Goal: Transaction & Acquisition: Purchase product/service

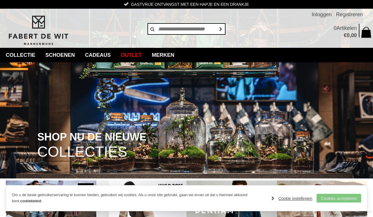
click at [350, 195] on link "Cookies accepteren" at bounding box center [339, 198] width 45 height 9
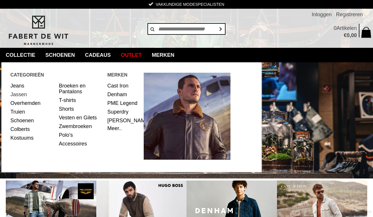
click at [23, 93] on link "Jassen" at bounding box center [32, 94] width 44 height 9
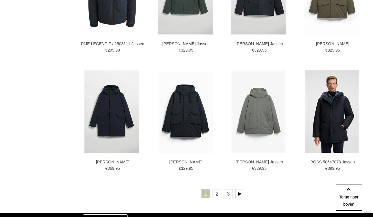
scroll to position [1008, 0]
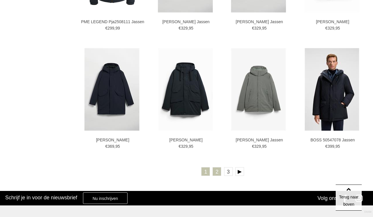
click at [218, 172] on link "2" at bounding box center [217, 171] width 9 height 9
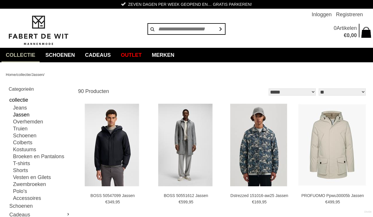
click at [43, 31] on img at bounding box center [38, 30] width 65 height 31
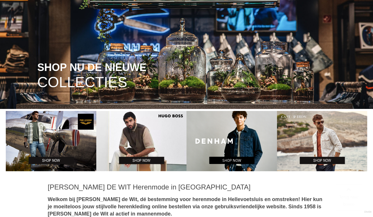
scroll to position [87, 0]
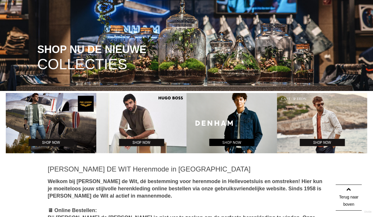
click at [140, 116] on img at bounding box center [141, 123] width 91 height 60
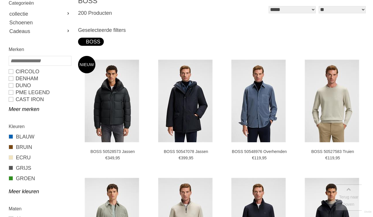
scroll to position [107, 0]
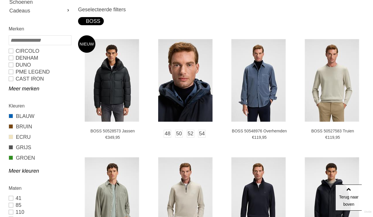
click at [184, 82] on img at bounding box center [185, 80] width 54 height 82
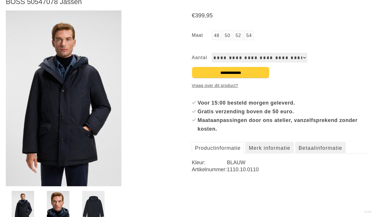
scroll to position [90, 0]
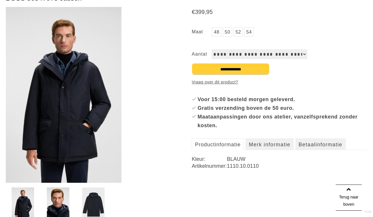
click at [75, 69] on img at bounding box center [64, 95] width 116 height 176
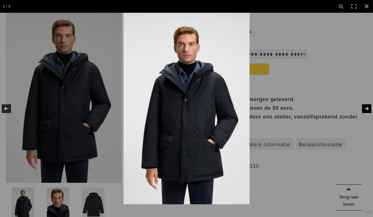
click at [367, 108] on link at bounding box center [363, 108] width 20 height 29
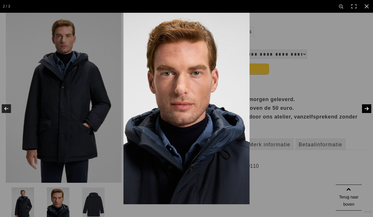
click at [367, 108] on link at bounding box center [363, 108] width 20 height 29
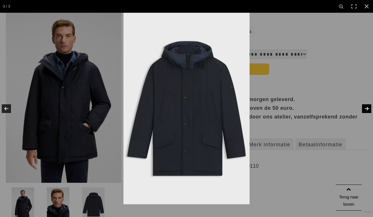
click at [367, 108] on link at bounding box center [363, 108] width 20 height 29
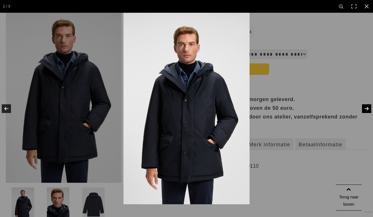
click at [367, 108] on link at bounding box center [363, 108] width 20 height 29
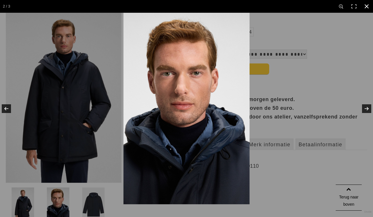
click at [366, 4] on link at bounding box center [367, 6] width 13 height 13
